Goal: Information Seeking & Learning: Check status

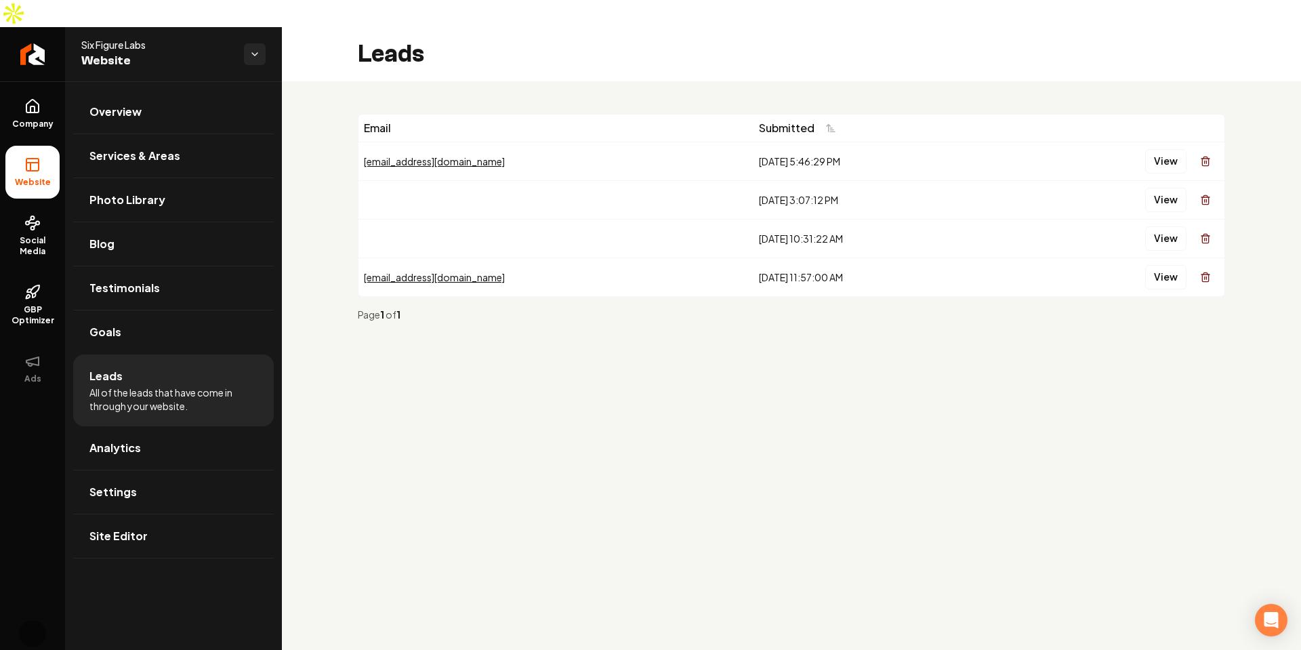
click at [841, 458] on main "Leads Email Submitted sagar@gmail.com 10/6/2025, 5:46:29 PM View 8/4/2025, 3:07…" at bounding box center [791, 352] width 1019 height 650
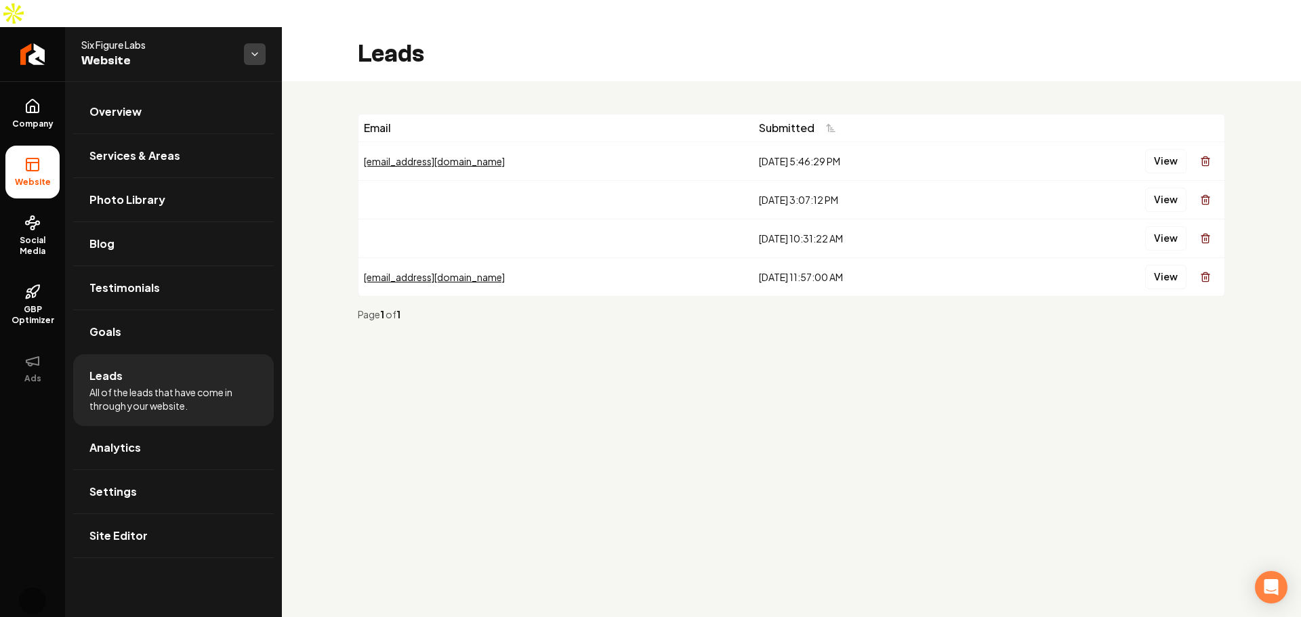
click at [260, 24] on html "Company Website Social Media GBP Optimizer Ads Account Six Figure Labs Website …" at bounding box center [650, 308] width 1301 height 617
click at [312, 43] on span "Mitch's Wild West" at bounding box center [344, 46] width 129 height 14
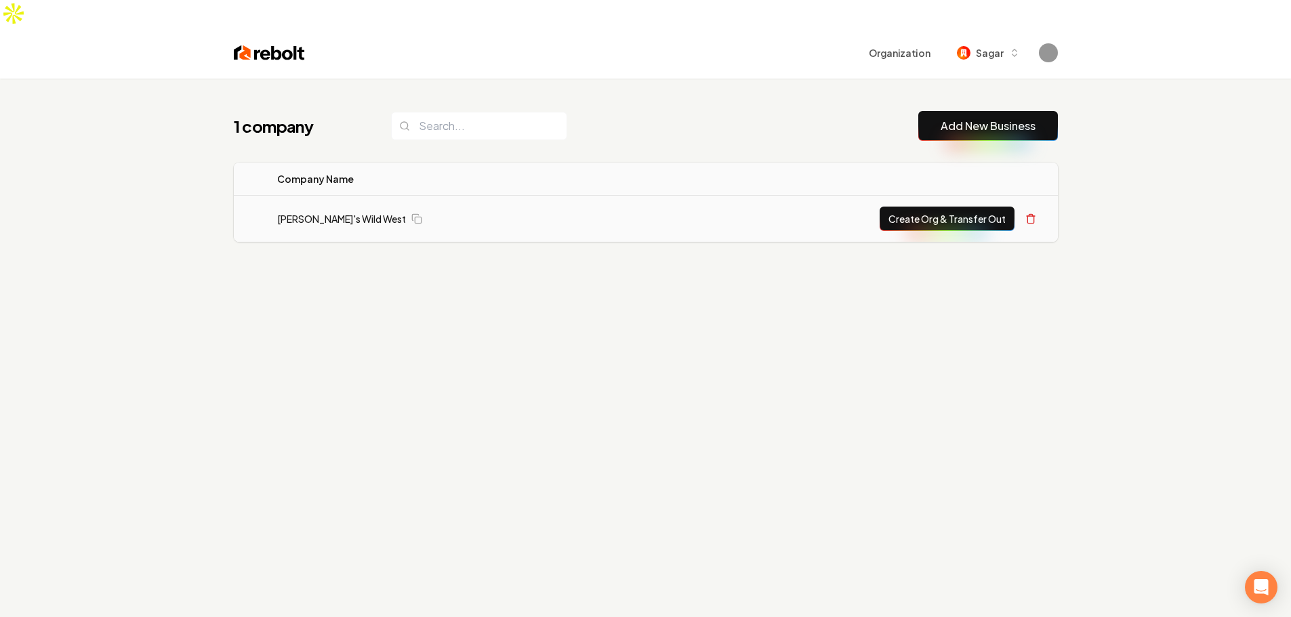
click at [316, 196] on td "[PERSON_NAME]'s Wild West" at bounding box center [451, 219] width 371 height 47
click at [321, 212] on link "[PERSON_NAME]'s Wild West" at bounding box center [341, 219] width 129 height 14
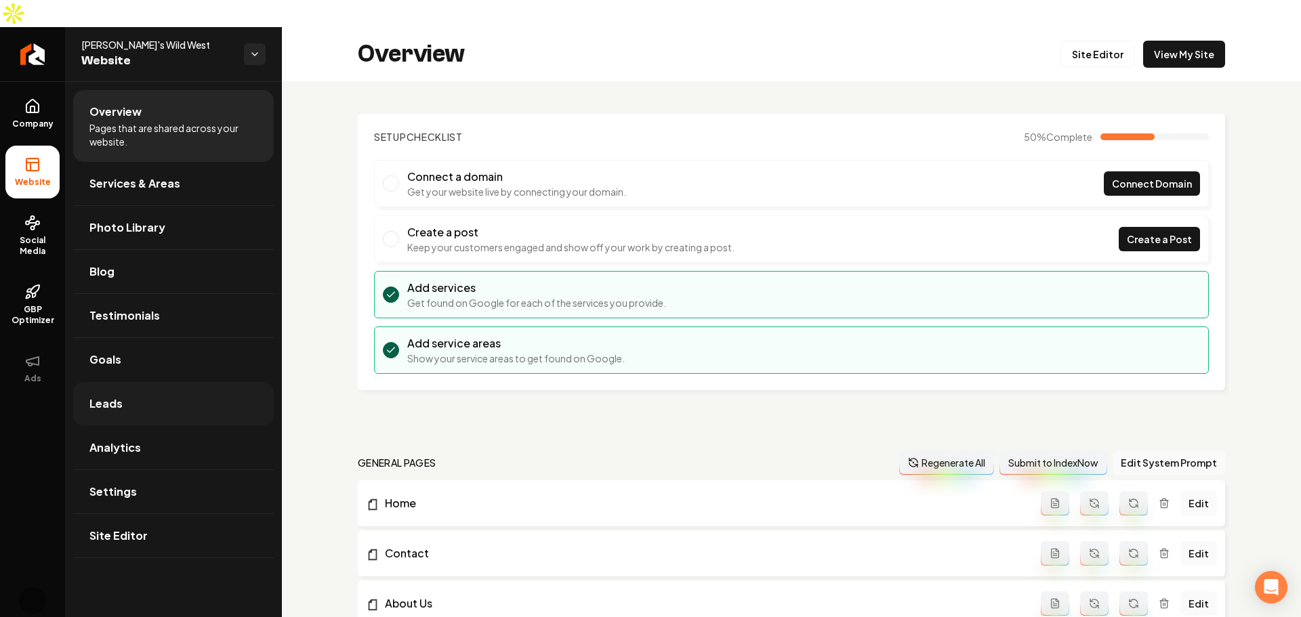
click at [153, 382] on link "Leads" at bounding box center [173, 403] width 201 height 43
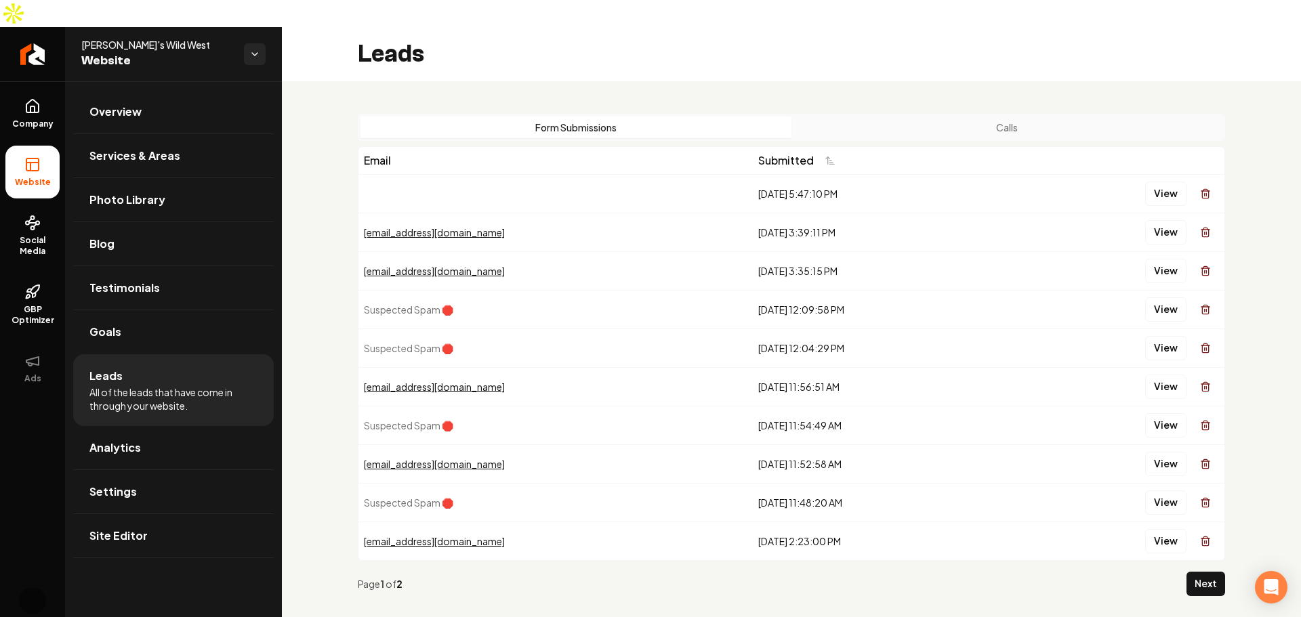
click at [1013, 117] on button "Calls" at bounding box center [1007, 128] width 431 height 22
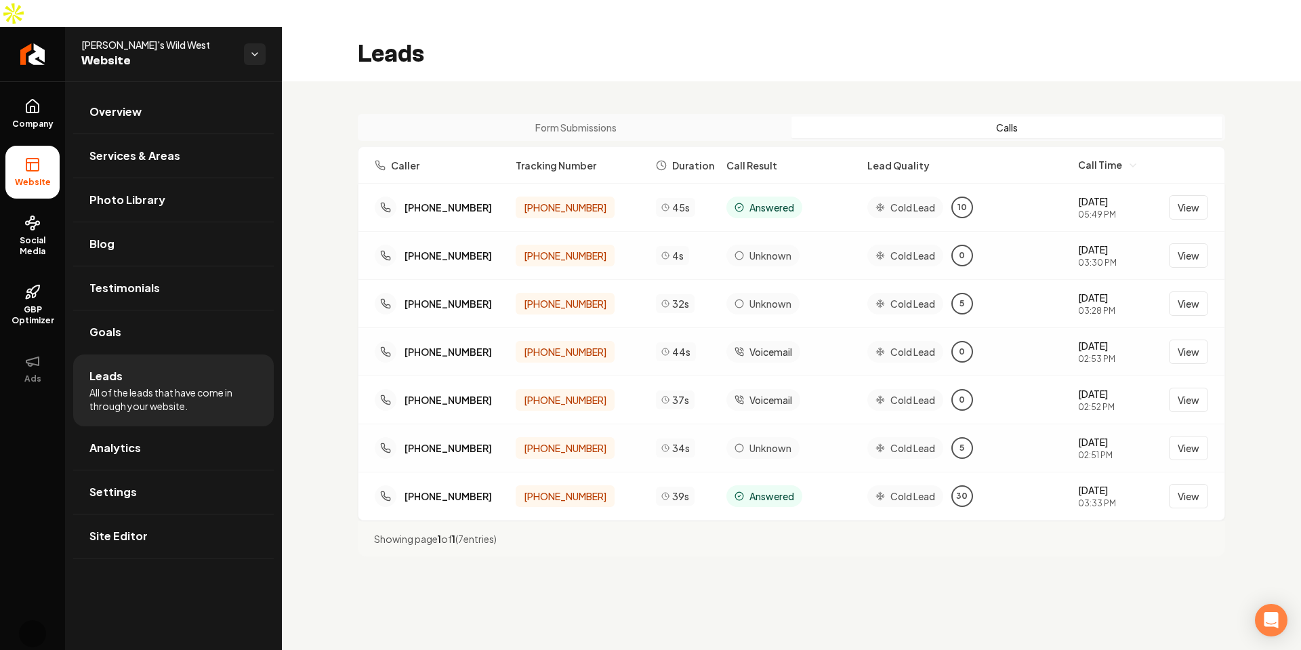
click at [779, 81] on div "Form Submissions Calls Caller Tracking Number Duration Call Result Lead Quality…" at bounding box center [791, 335] width 1019 height 508
